Goal: Task Accomplishment & Management: Manage account settings

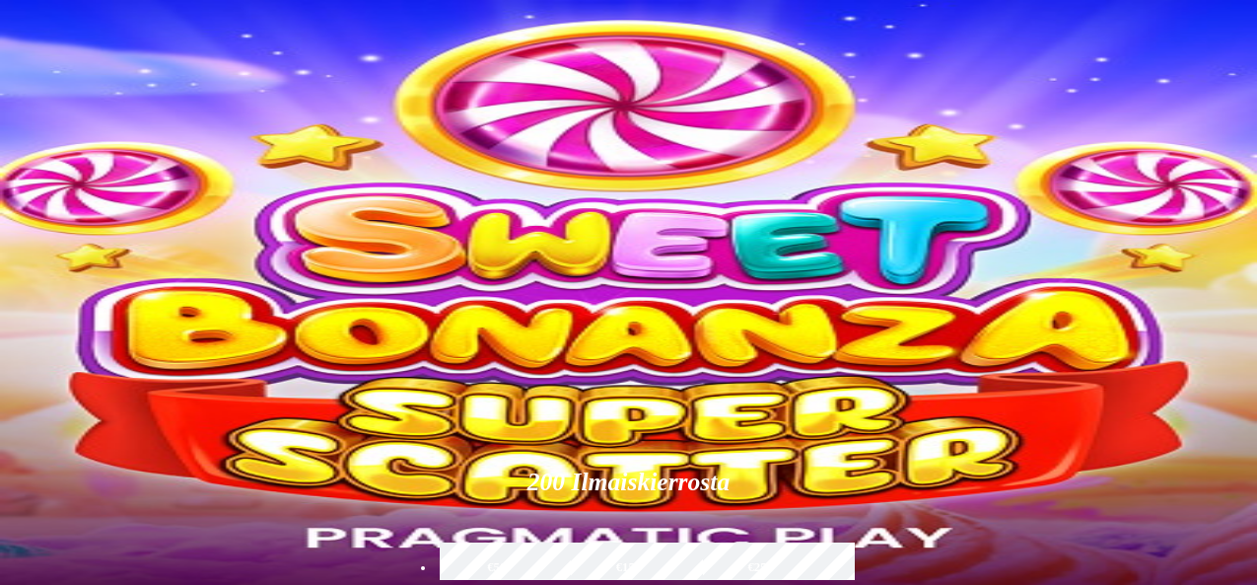
click at [51, 376] on span "menu icon" at bounding box center [51, 376] width 0 height 0
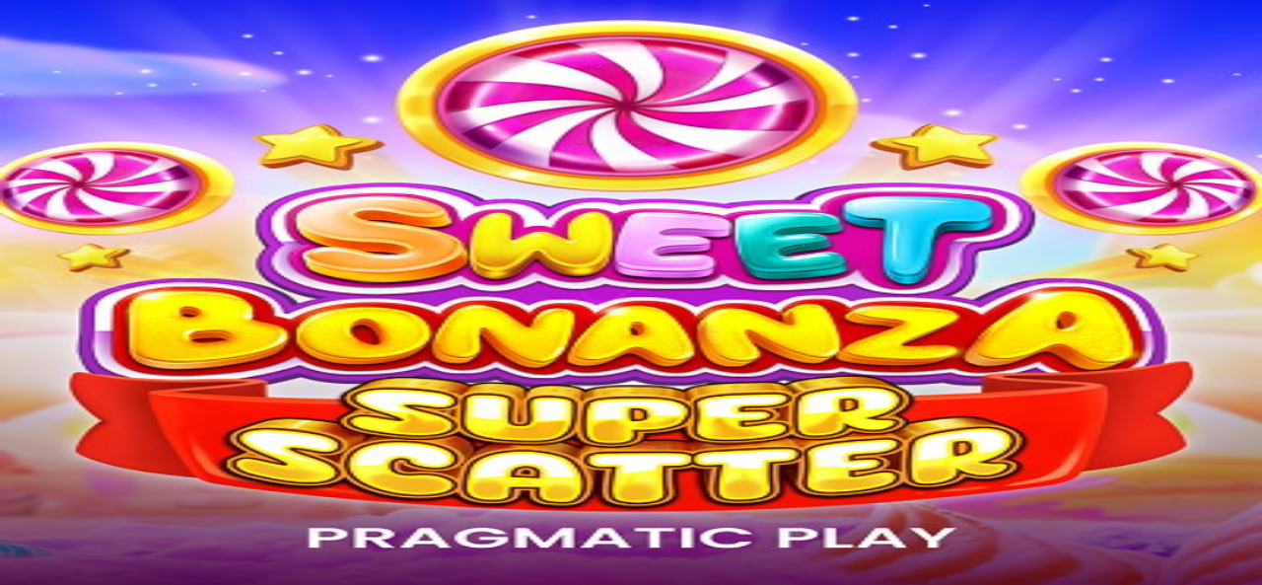
click at [151, 417] on span "€ 24.65" at bounding box center [127, 425] width 47 height 17
drag, startPoint x: 393, startPoint y: 277, endPoint x: 277, endPoint y: 276, distance: 115.4
click at [274, 416] on div "Odottava nosto € 24.65 Peruuta" at bounding box center [631, 426] width 1247 height 21
click at [434, 416] on div "Odottava nosto € 24.65 Peruuta" at bounding box center [631, 426] width 1247 height 21
drag, startPoint x: 403, startPoint y: 278, endPoint x: 280, endPoint y: 273, distance: 123.4
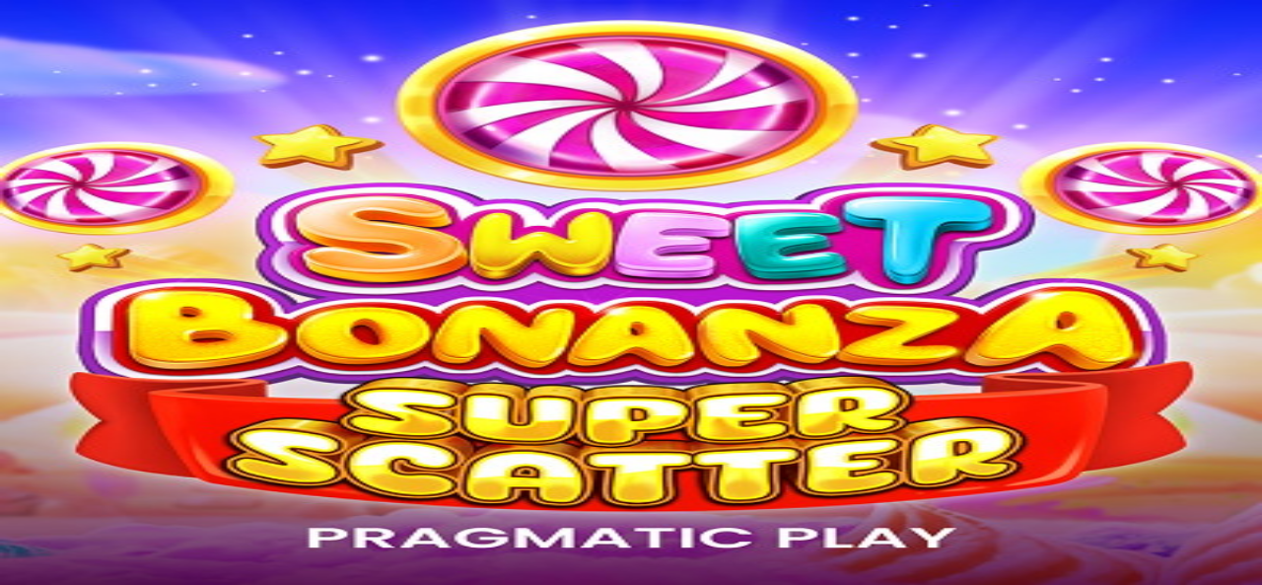
click at [280, 416] on div "Odottava nosto € 24.65 Peruuta" at bounding box center [631, 426] width 1247 height 21
click at [282, 416] on div "Odottava nosto € 24.65 Peruuta" at bounding box center [631, 426] width 1247 height 21
drag, startPoint x: 282, startPoint y: 275, endPoint x: 416, endPoint y: 286, distance: 134.6
click at [416, 416] on div "Odottava nosto € 24.65 Peruuta" at bounding box center [631, 426] width 1247 height 21
click at [104, 417] on span "Odottava nosto" at bounding box center [56, 425] width 96 height 17
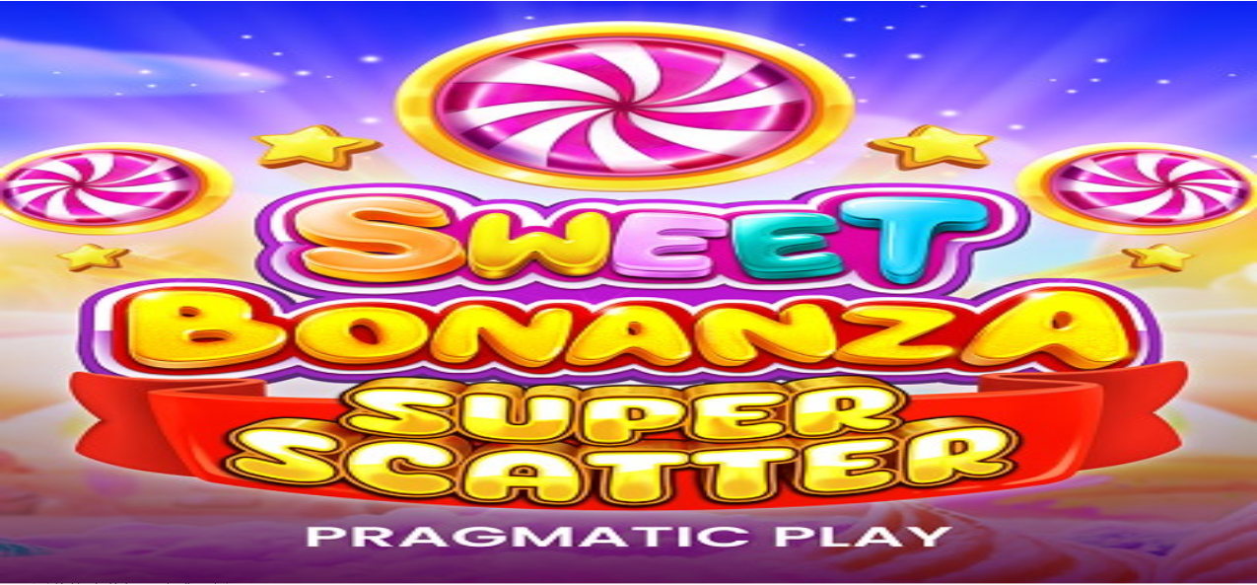
scroll to position [95, 0]
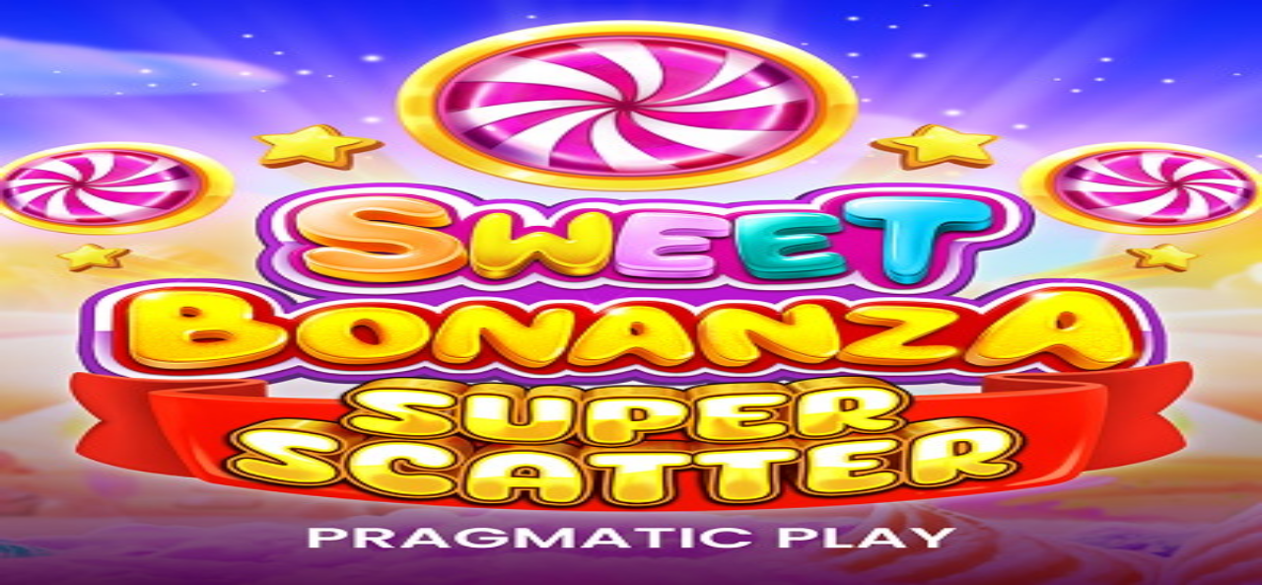
click at [16, 236] on span "close icon" at bounding box center [16, 236] width 0 height 0
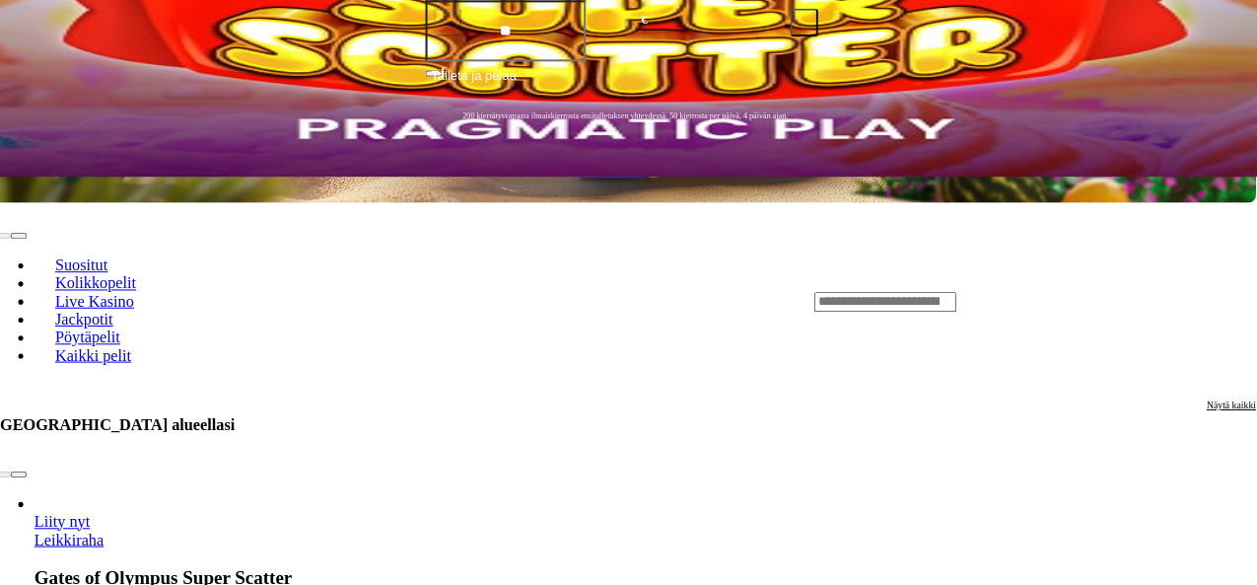
scroll to position [404, 0]
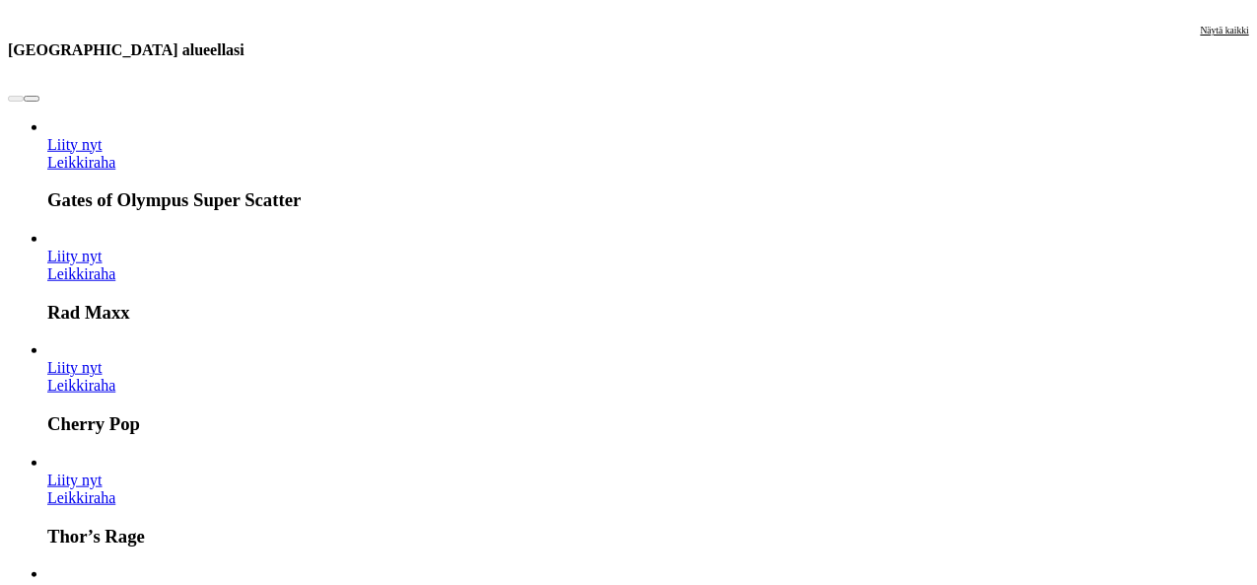
scroll to position [844, 0]
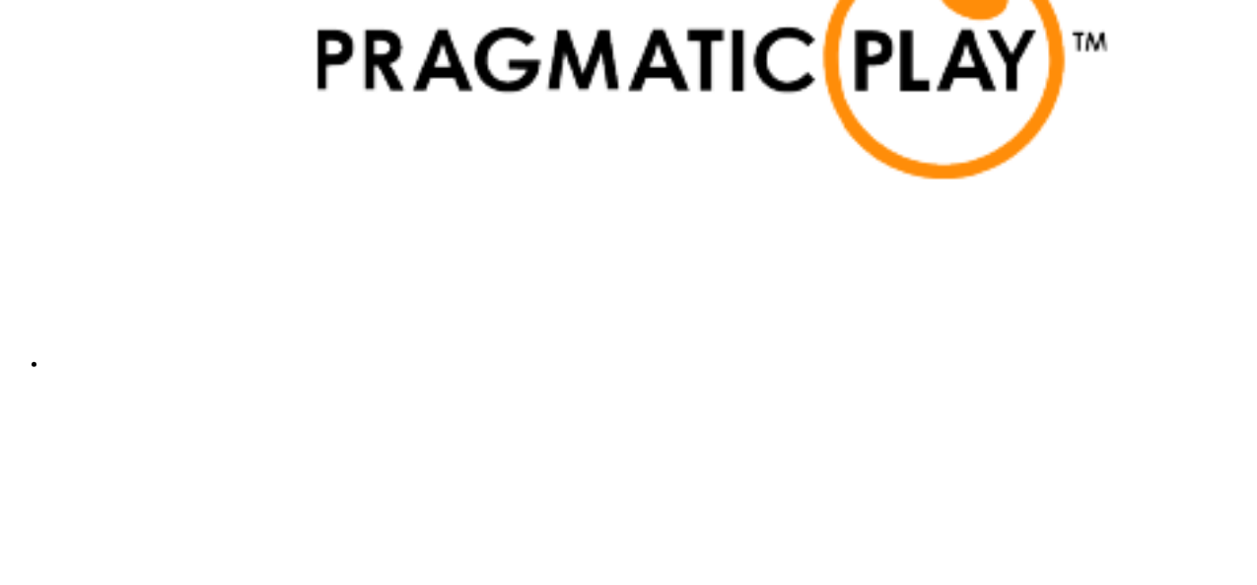
scroll to position [3935, 0]
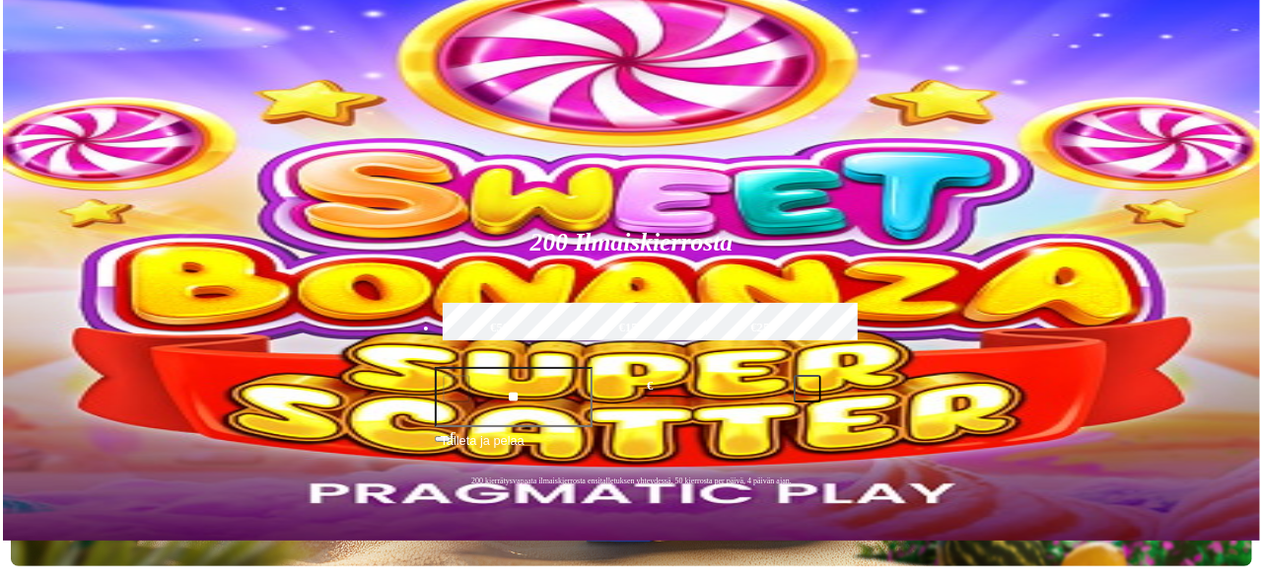
scroll to position [0, 0]
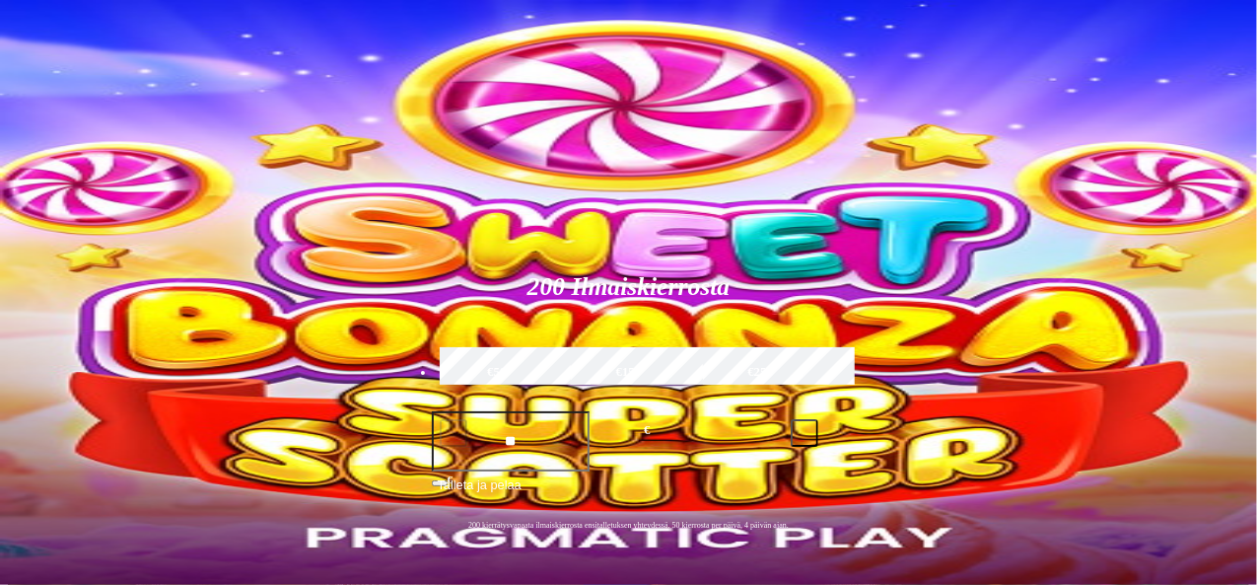
click at [591, 411] on input "**" at bounding box center [511, 441] width 159 height 60
click at [722, 246] on form "200 Ilmaiskierrosta €50 €150 €250 ** € € Talleta ja pelaa 200 kierrätysvapaata …" at bounding box center [629, 399] width 420 height 306
click at [110, 150] on span "Tarjoukset" at bounding box center [80, 141] width 66 height 17
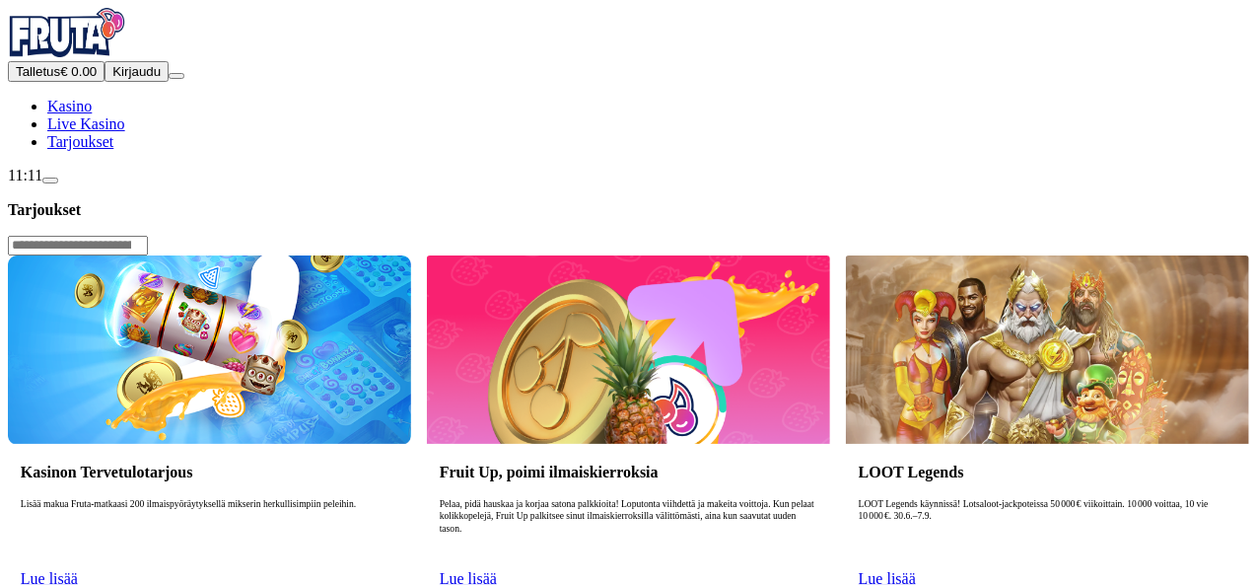
click at [136, 79] on span "Kirjaudu" at bounding box center [136, 71] width 48 height 15
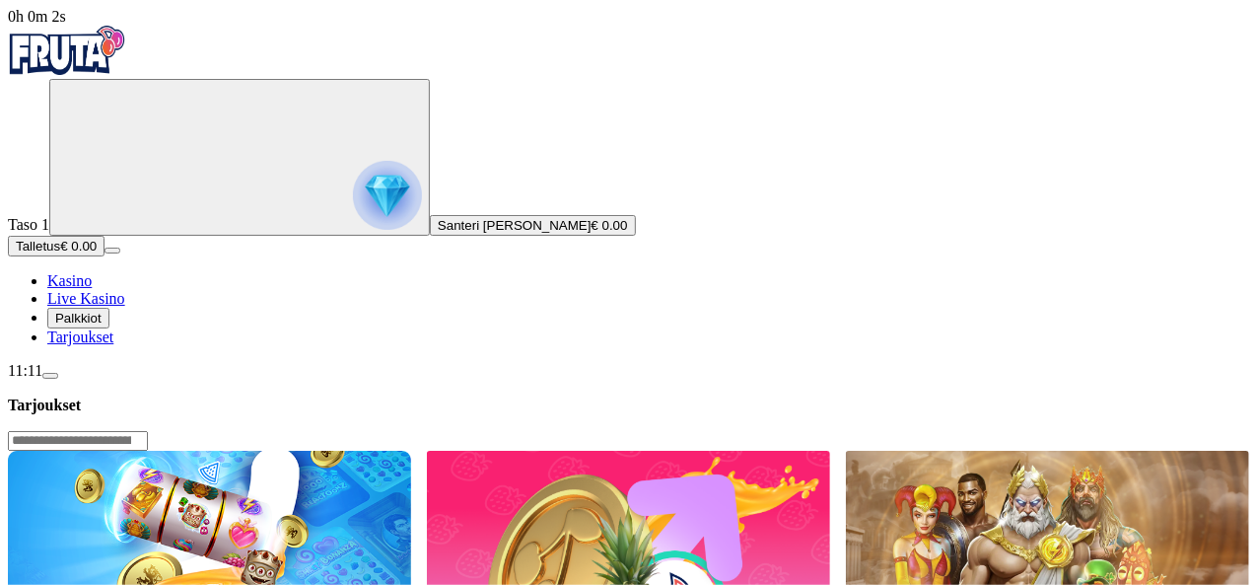
click at [102, 325] on span "Palkkiot" at bounding box center [78, 318] width 46 height 15
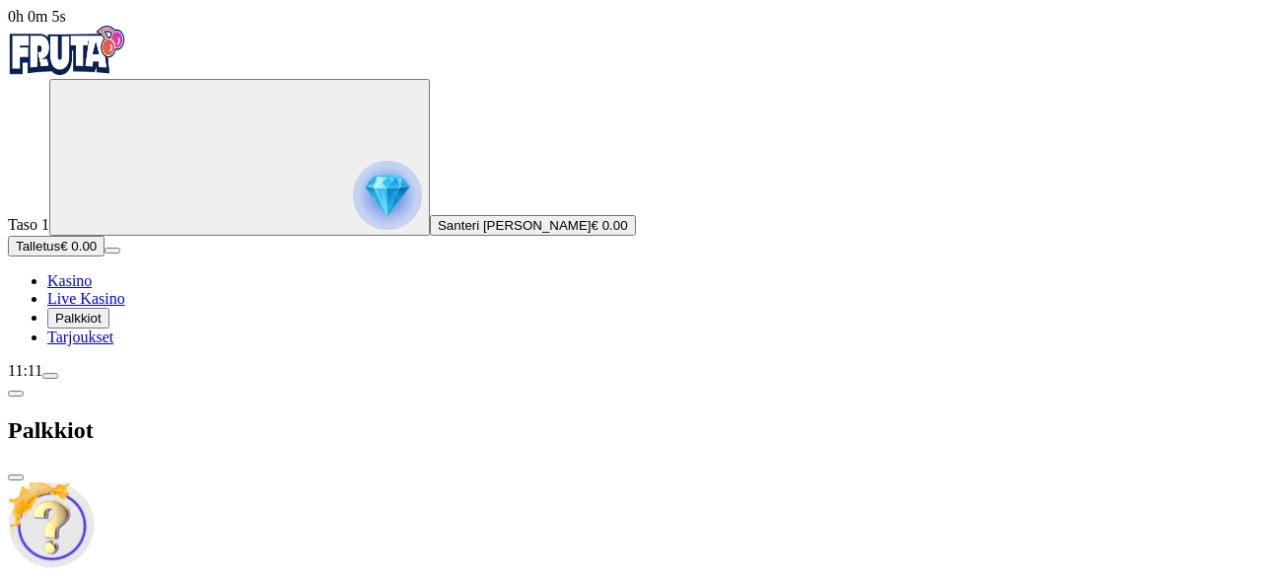
click at [408, 481] on div "Taso 2 Fruit Up ja nappaat seuraavan palkkion" at bounding box center [631, 574] width 1247 height 186
drag, startPoint x: 116, startPoint y: 518, endPoint x: 89, endPoint y: 515, distance: 27.8
click at [89, 325] on span "Palkkiot" at bounding box center [78, 318] width 46 height 15
click at [92, 289] on span "Kasino" at bounding box center [69, 280] width 44 height 17
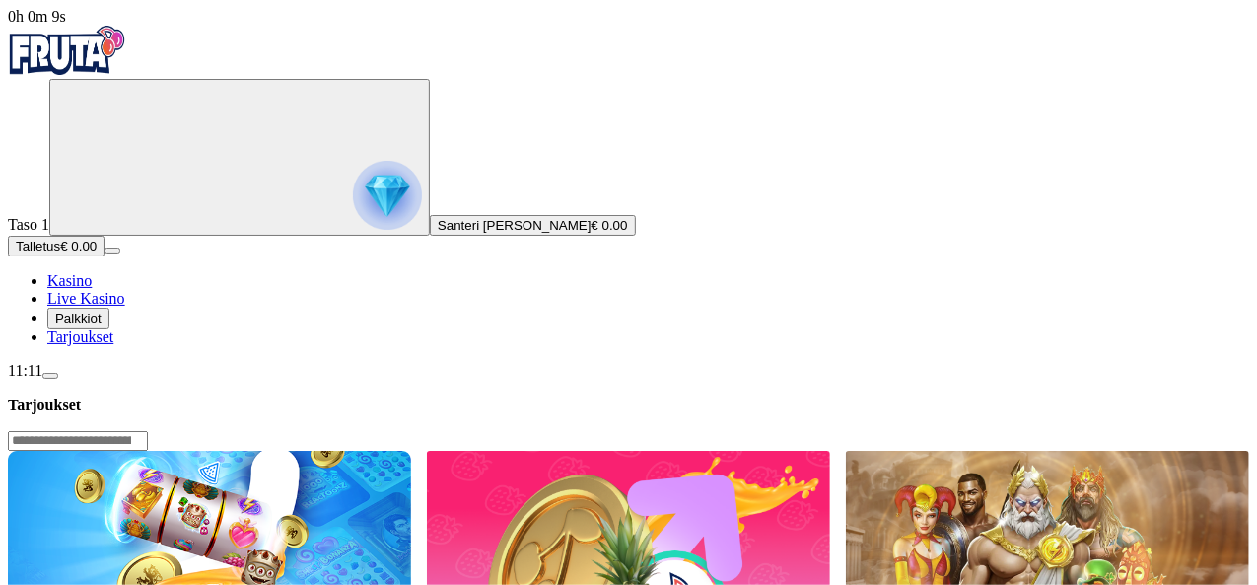
click at [116, 307] on span "Live Kasino" at bounding box center [86, 298] width 78 height 17
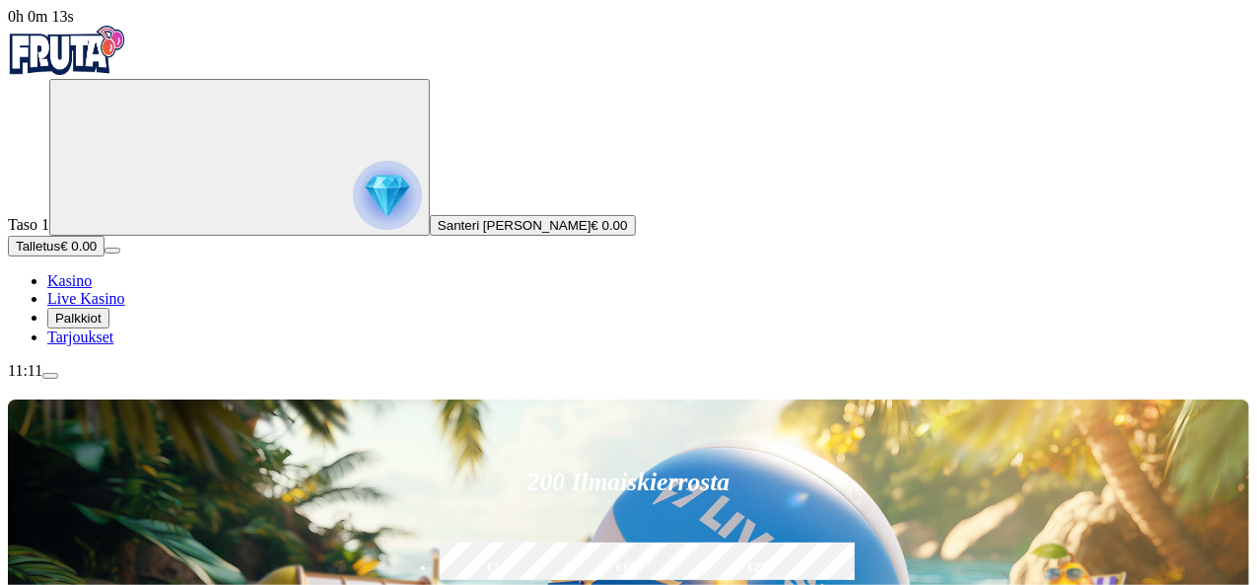
click at [102, 325] on span "Palkkiot" at bounding box center [78, 318] width 46 height 15
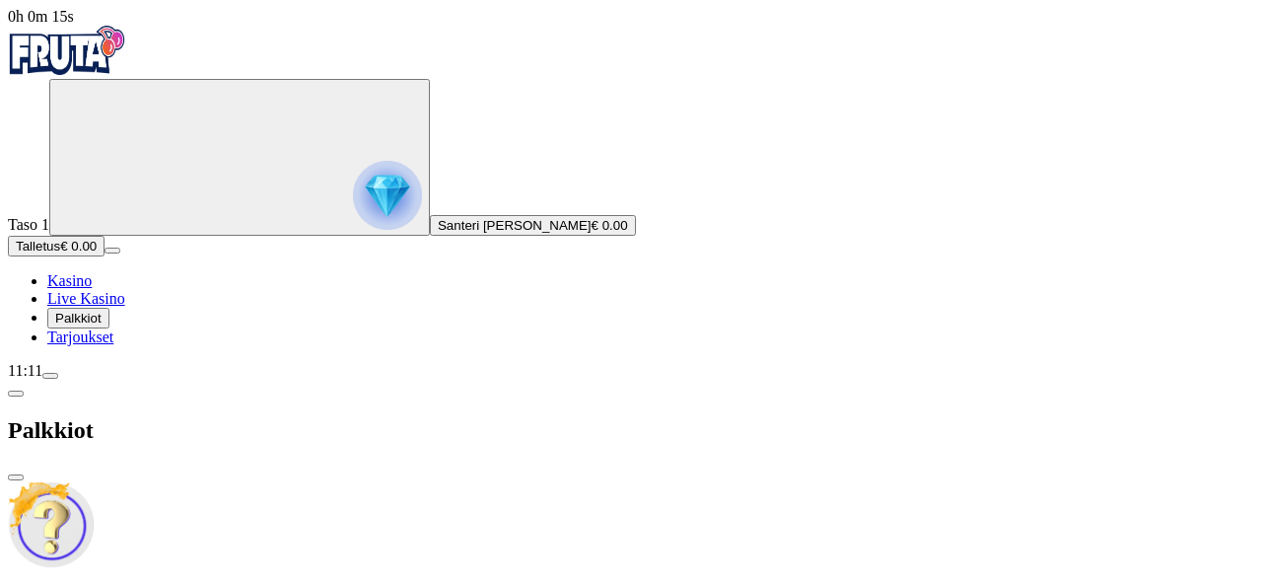
click at [58, 379] on button "menu" at bounding box center [50, 376] width 16 height 6
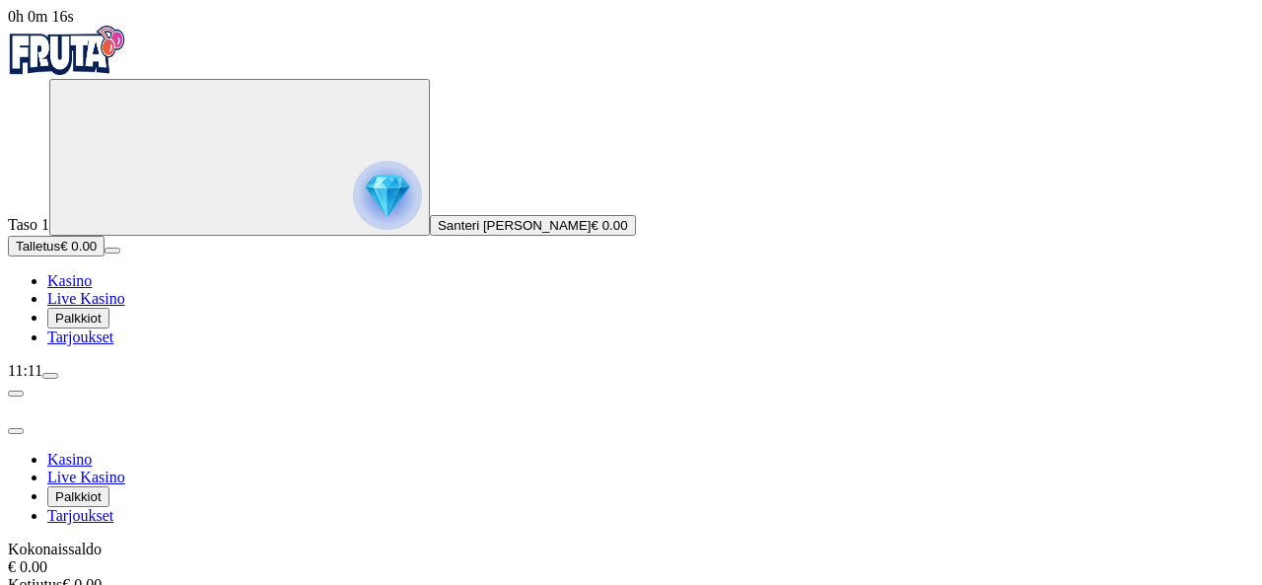
click at [58, 379] on button "menu" at bounding box center [50, 376] width 16 height 6
click at [74, 25] on span "0h 0m 17s" at bounding box center [41, 16] width 66 height 17
click at [74, 25] on span "0h 0m 18s" at bounding box center [41, 16] width 66 height 17
click at [142, 380] on div "11:11" at bounding box center [631, 371] width 1247 height 18
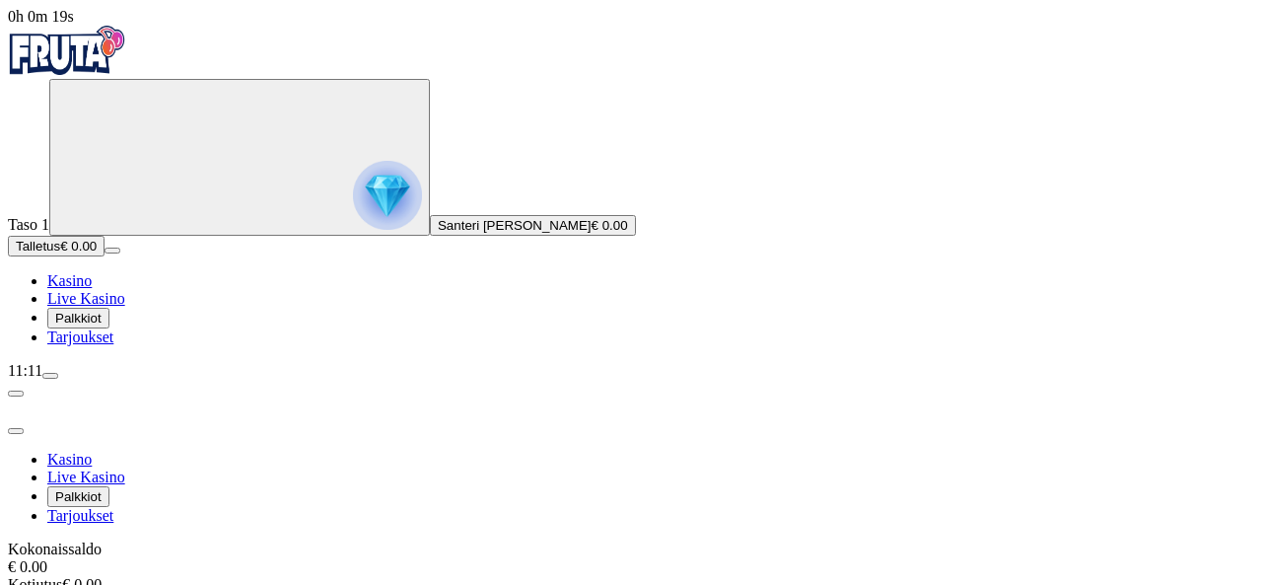
click at [142, 380] on div "11:11" at bounding box center [631, 371] width 1247 height 18
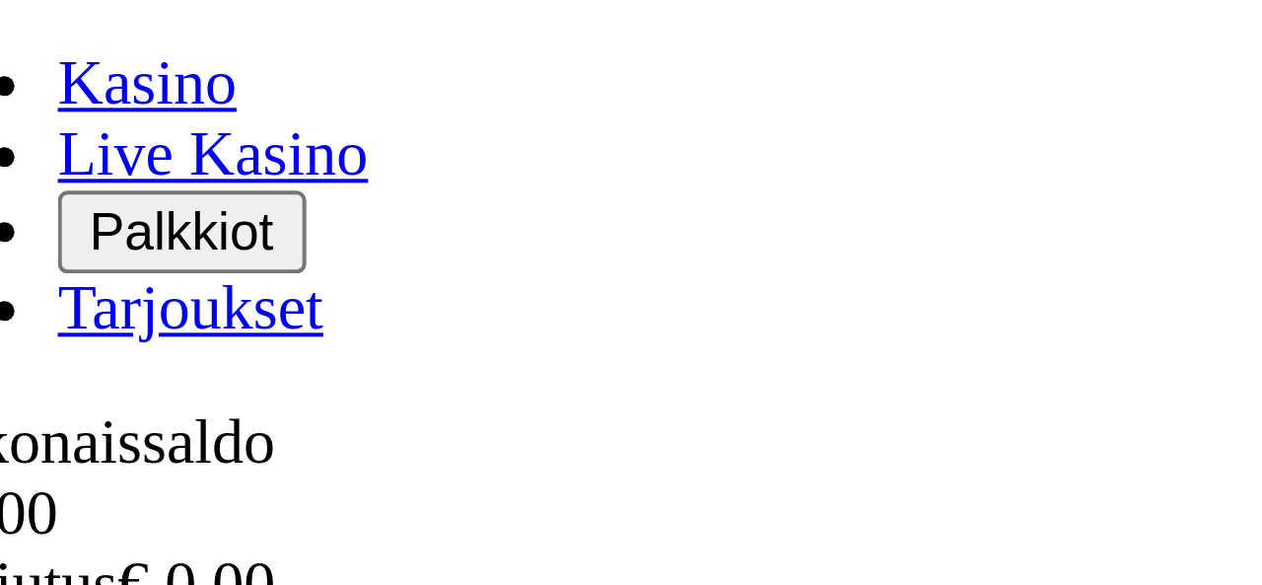
click at [135, 380] on div "11:11" at bounding box center [631, 371] width 1247 height 18
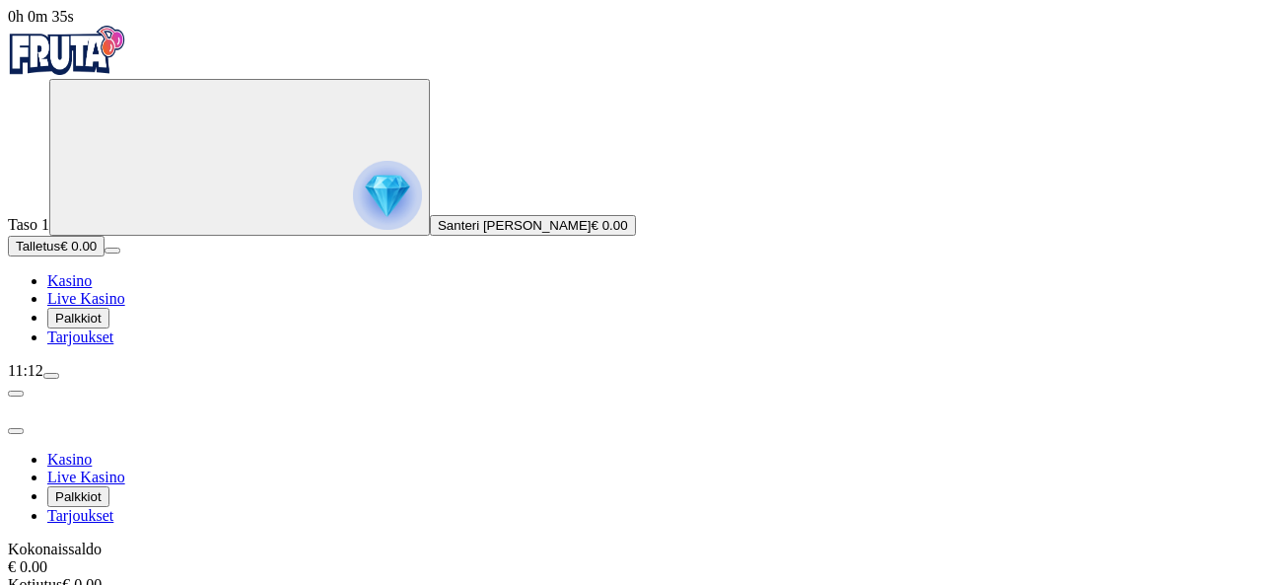
click at [16, 431] on span "close icon" at bounding box center [16, 431] width 0 height 0
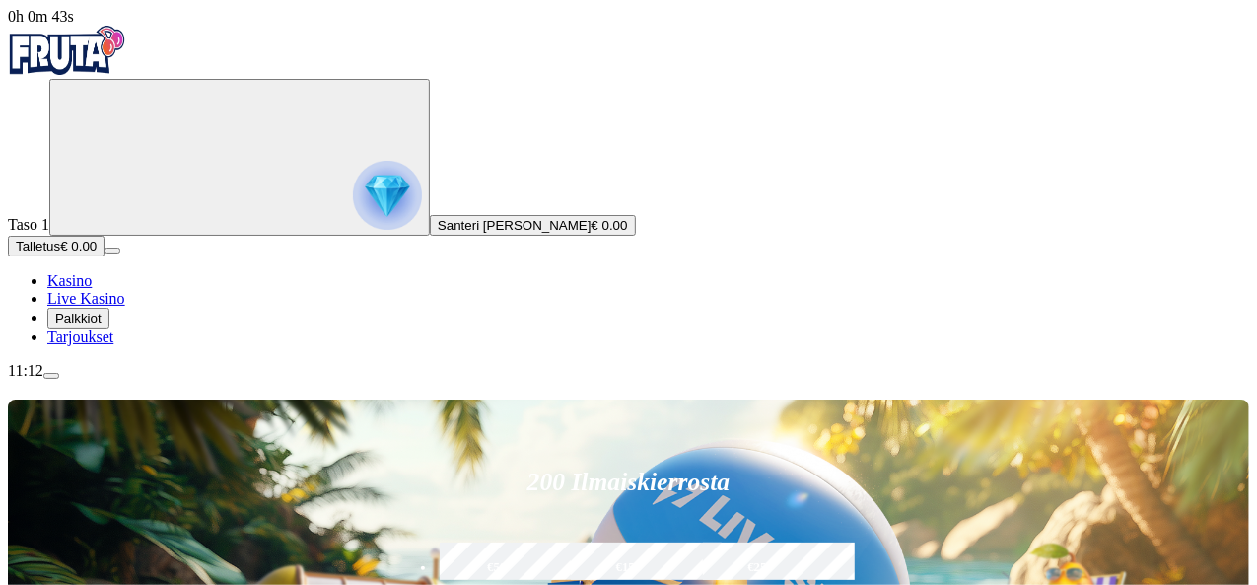
click at [51, 376] on span "menu icon" at bounding box center [51, 376] width 0 height 0
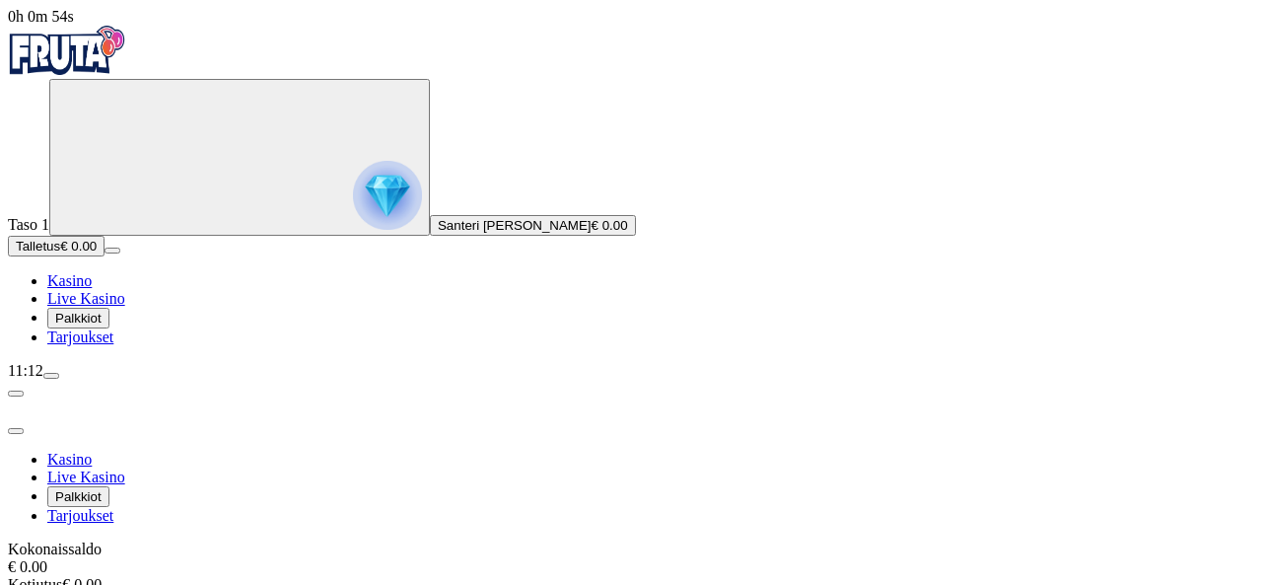
scroll to position [144, 0]
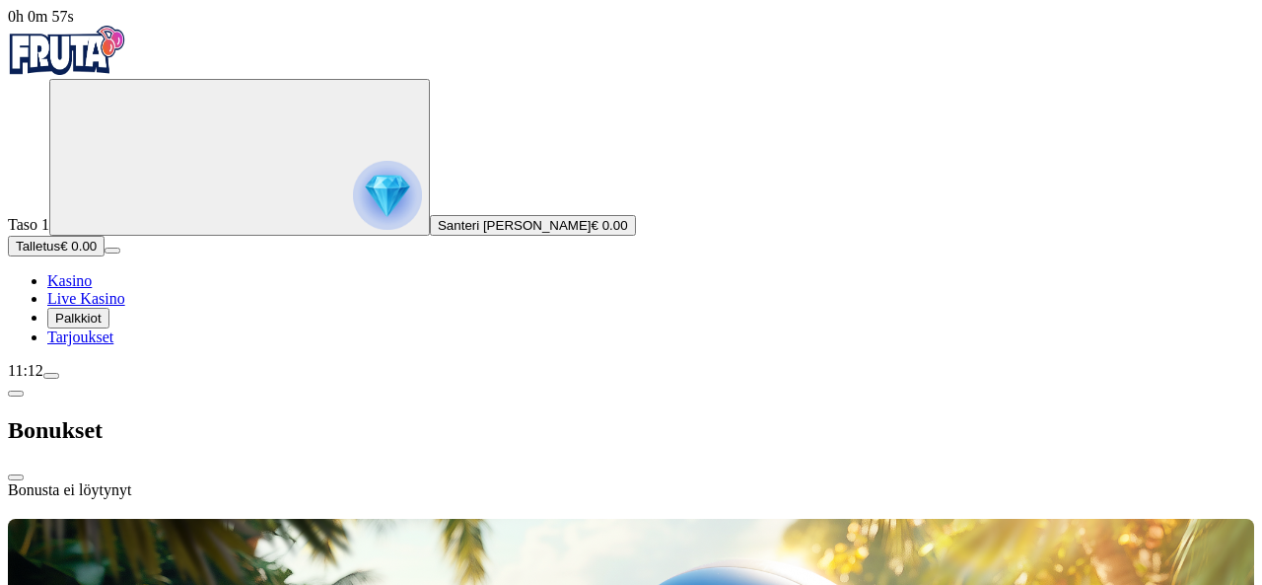
click at [16, 394] on span "chevron-left icon" at bounding box center [16, 394] width 0 height 0
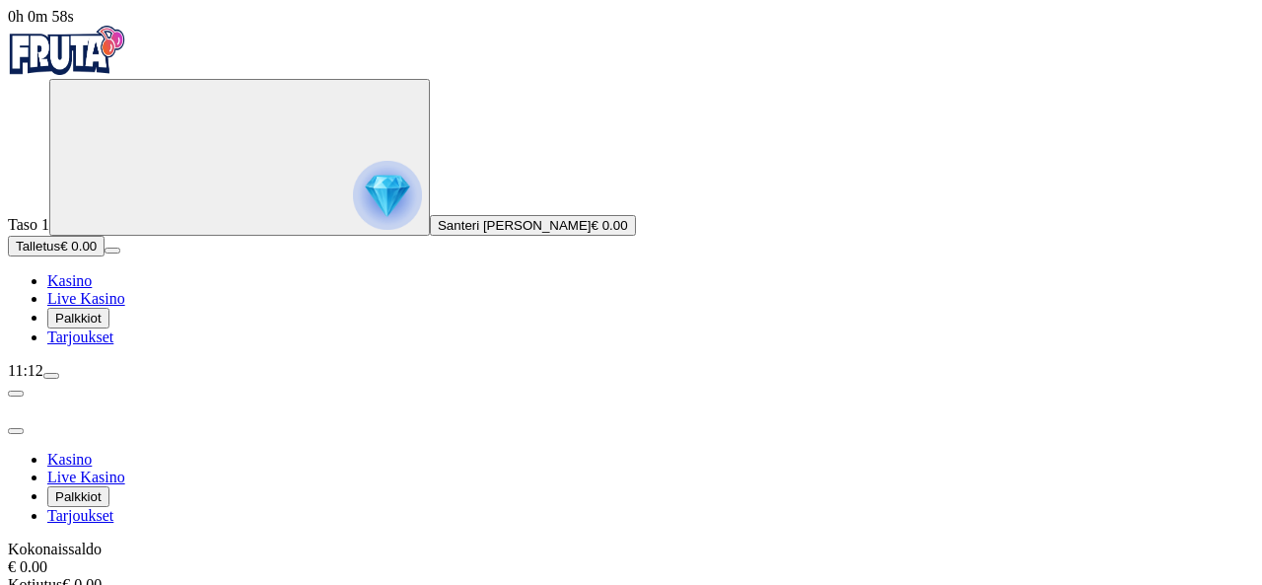
scroll to position [156, 0]
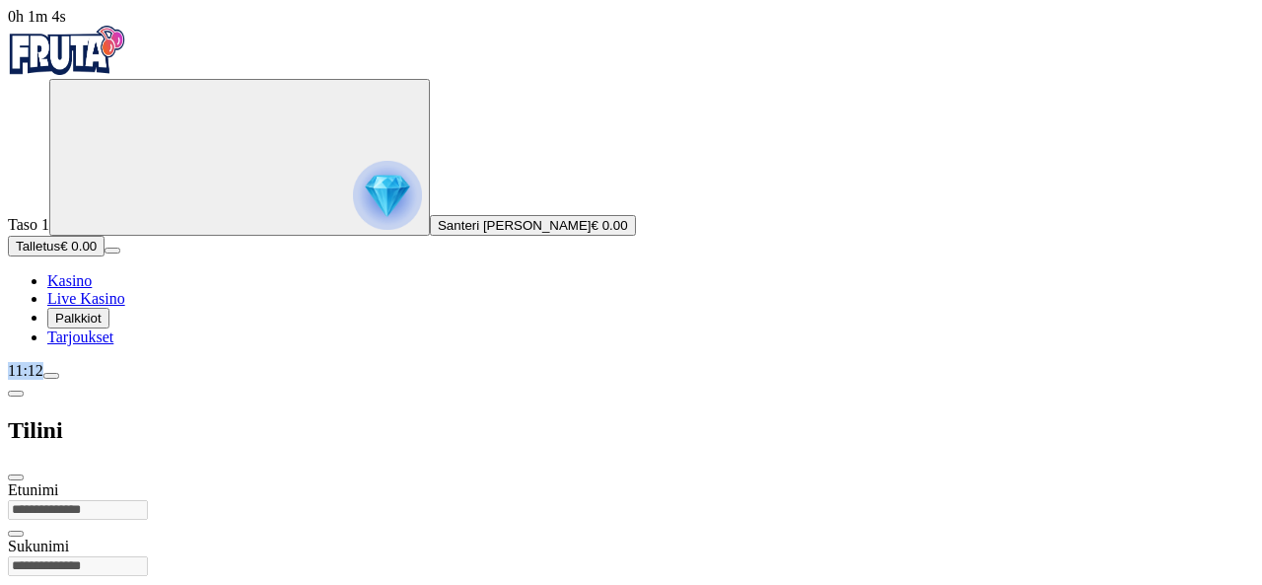
click at [16, 394] on span "chevron-left icon" at bounding box center [16, 394] width 0 height 0
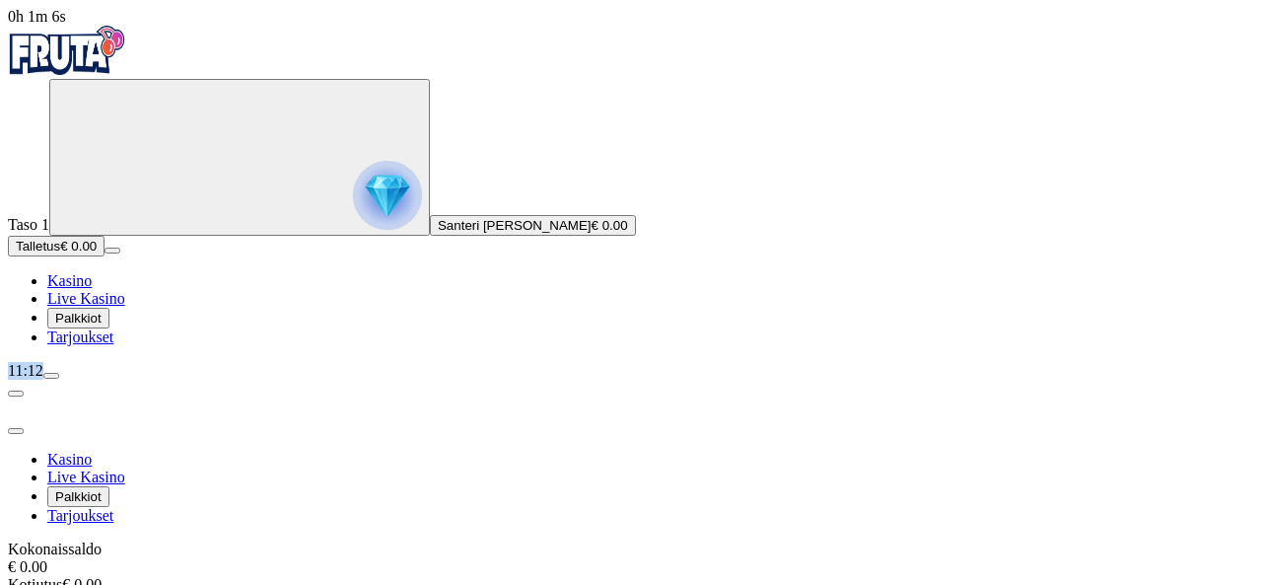
scroll to position [199, 0]
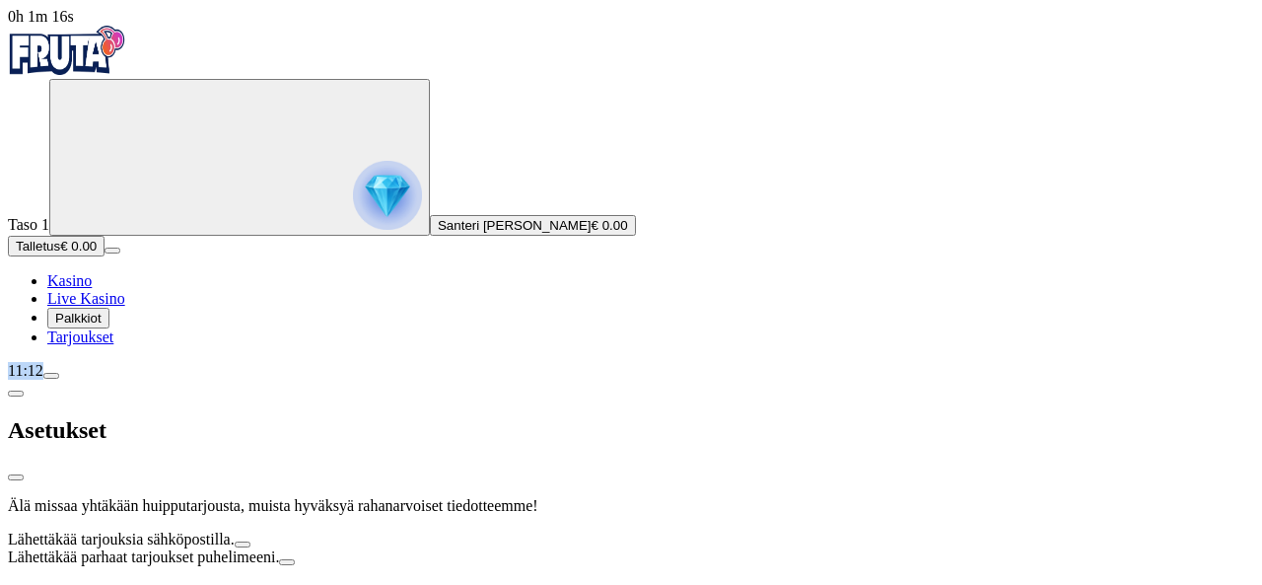
click at [16, 394] on span "chevron-left icon" at bounding box center [16, 394] width 0 height 0
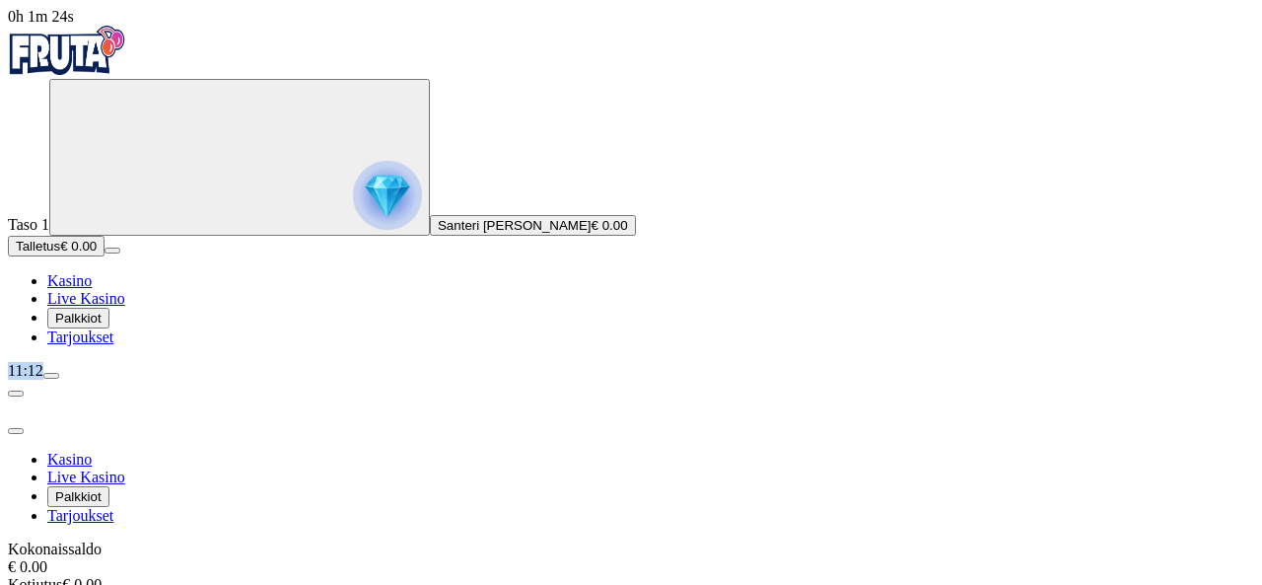
click at [16, 431] on span "close icon" at bounding box center [16, 431] width 0 height 0
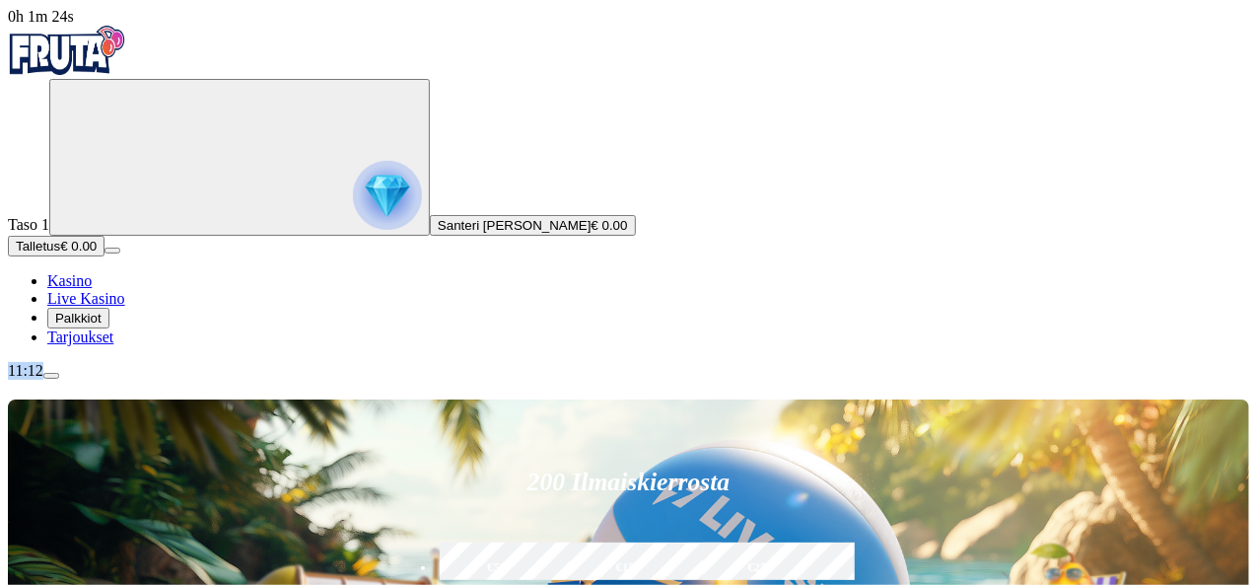
click at [563, 441] on form "200 Ilmaiskierrosta €50 €150 €250 *** € € Talleta ja pelaa 200 kierrätysvapaata…" at bounding box center [629, 594] width 420 height 306
click at [102, 325] on span "Palkkiot" at bounding box center [78, 318] width 46 height 15
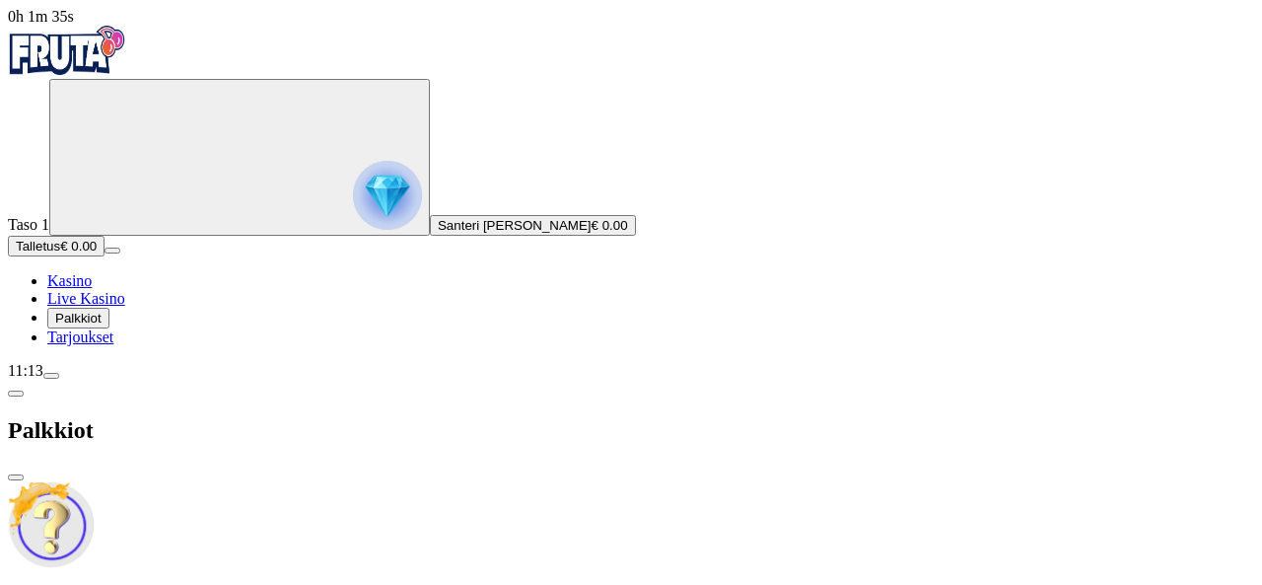
click at [95, 481] on img at bounding box center [51, 524] width 87 height 87
click at [16, 477] on span "close icon" at bounding box center [16, 477] width 0 height 0
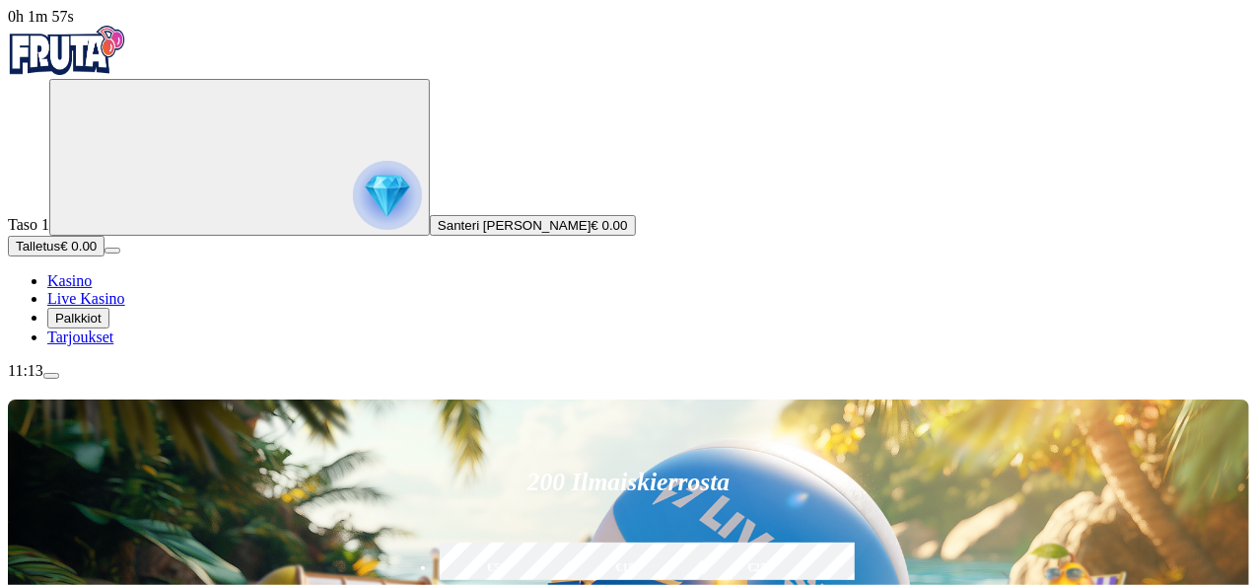
click at [51, 376] on span "menu icon" at bounding box center [51, 376] width 0 height 0
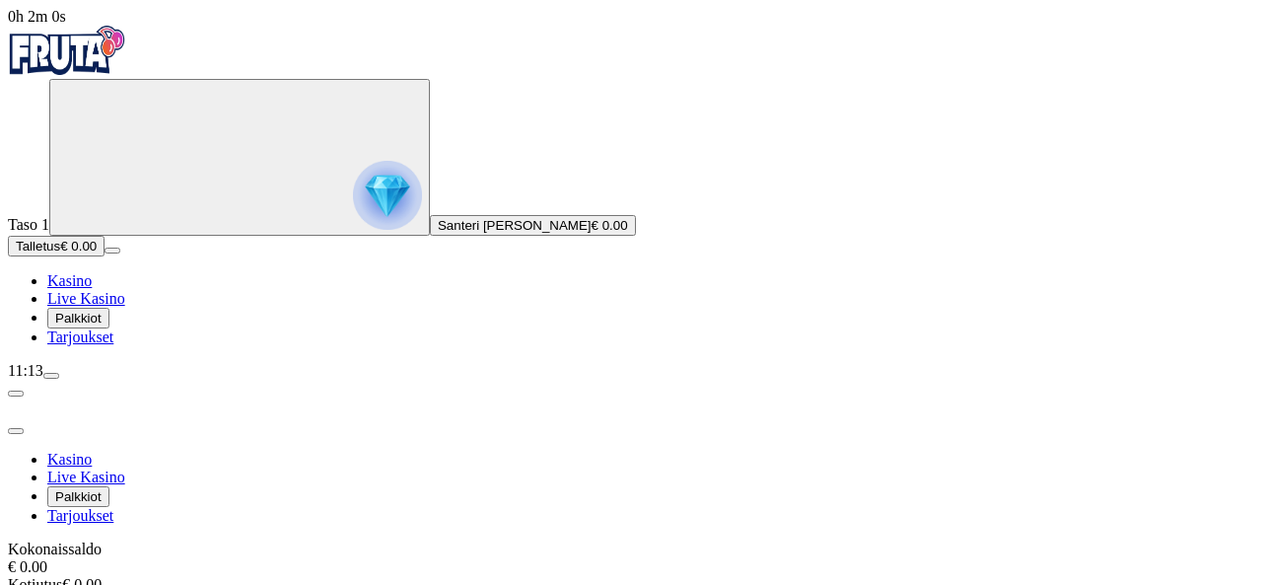
click at [102, 325] on span "Palkkiot" at bounding box center [78, 318] width 46 height 15
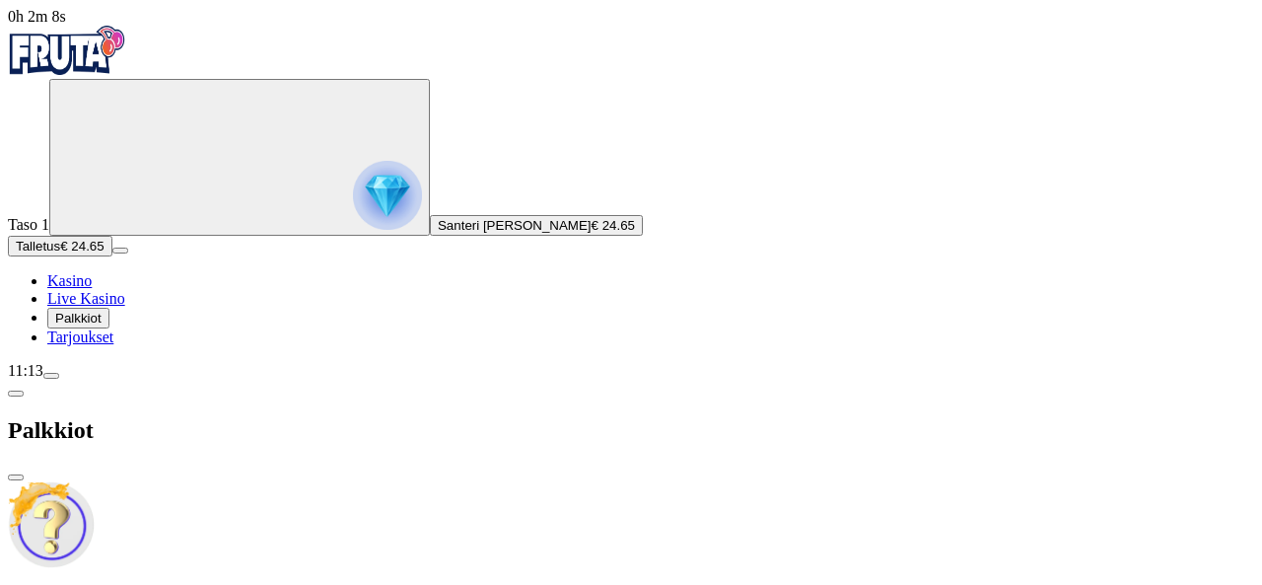
click at [102, 325] on span "Palkkiot" at bounding box center [78, 318] width 46 height 15
click at [51, 376] on span "menu icon" at bounding box center [51, 376] width 0 height 0
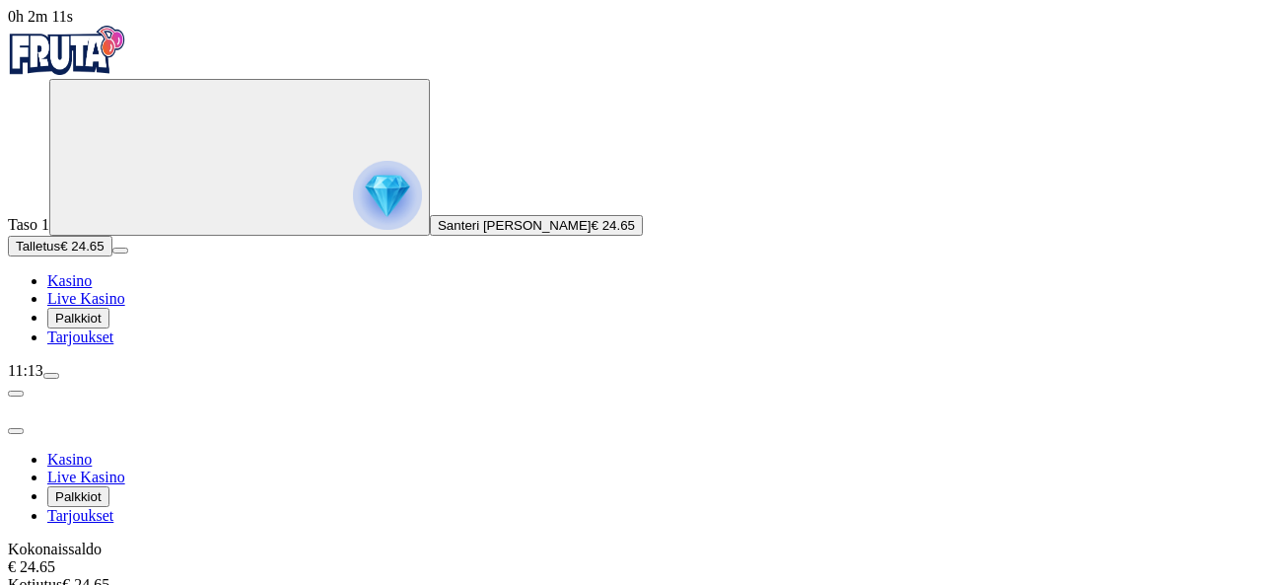
click at [51, 376] on span "menu icon" at bounding box center [51, 376] width 0 height 0
click at [16, 431] on span "close icon" at bounding box center [16, 431] width 0 height 0
